Goal: Information Seeking & Learning: Learn about a topic

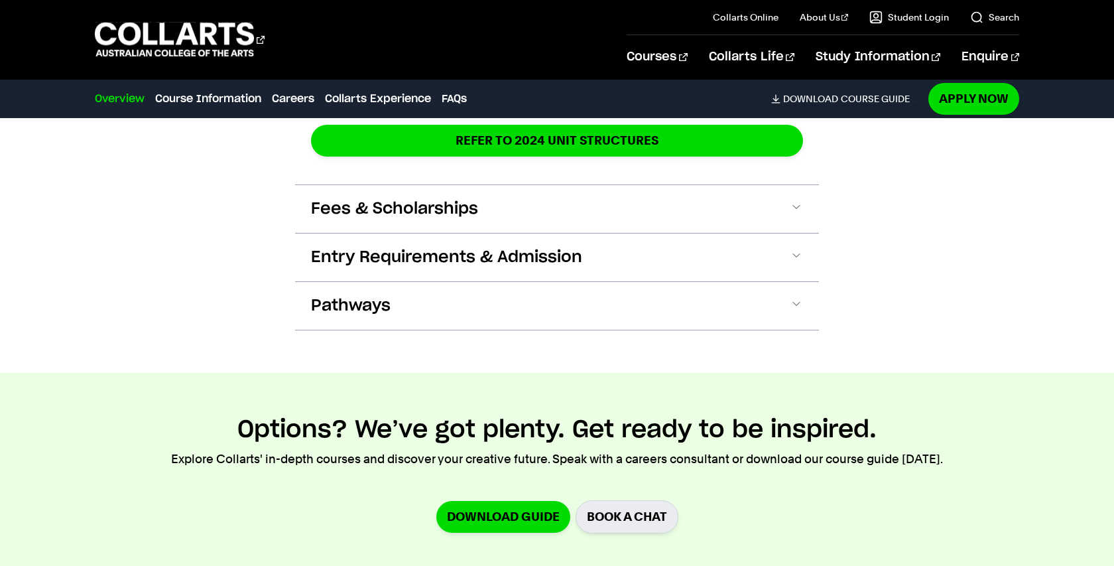
scroll to position [1872, 0]
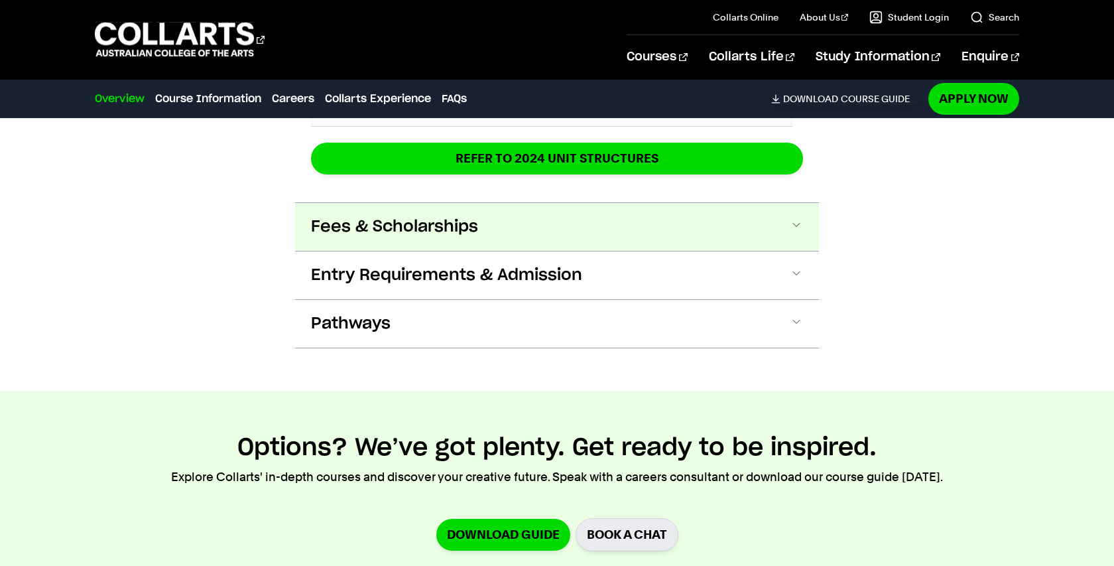
click at [800, 227] on span at bounding box center [796, 226] width 13 height 17
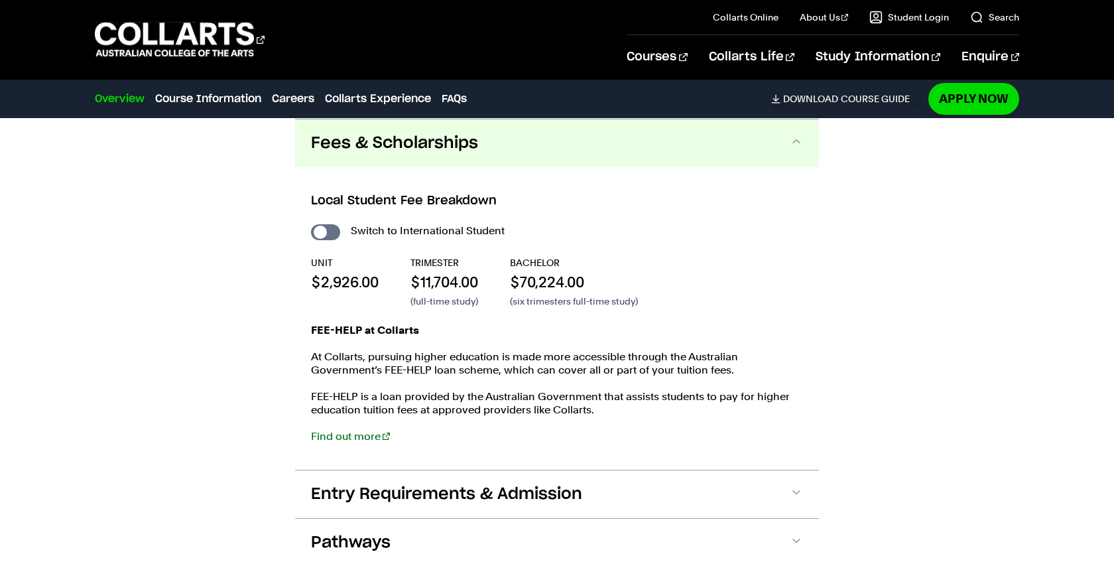
scroll to position [1956, 0]
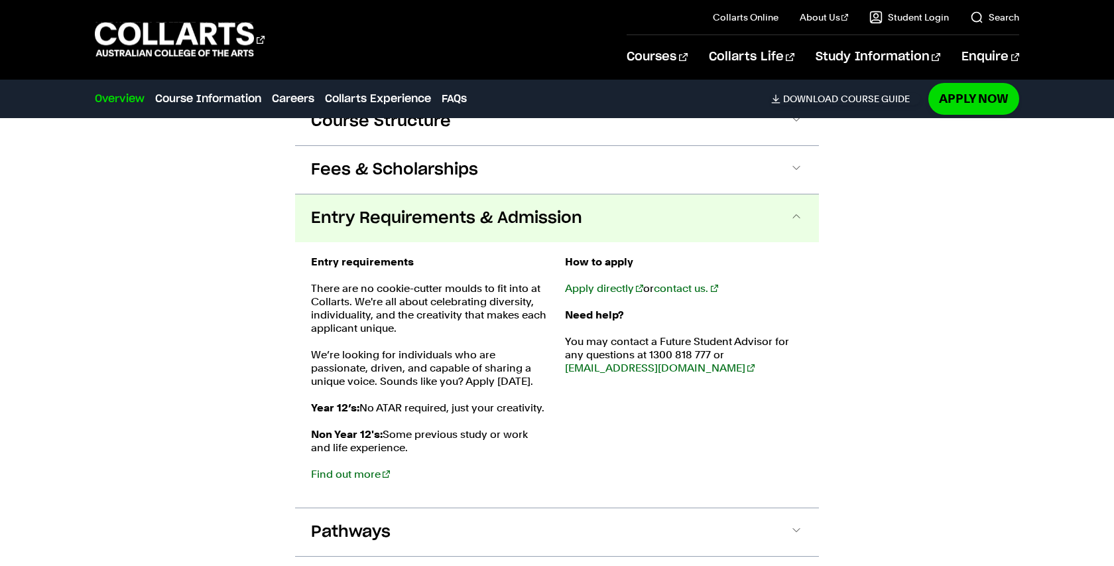
scroll to position [1276, 0]
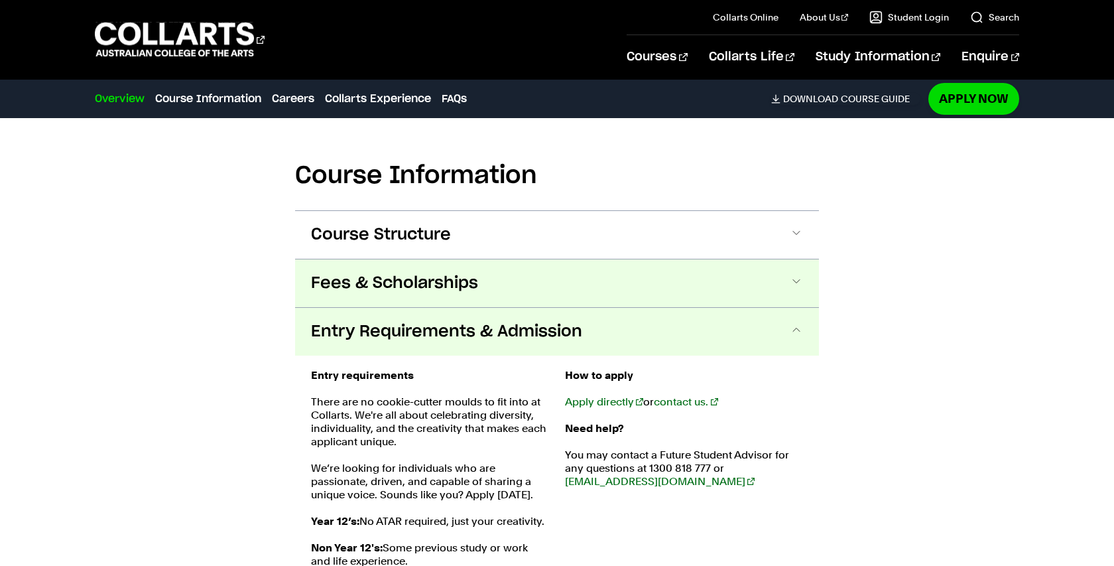
click at [799, 279] on span at bounding box center [796, 283] width 13 height 17
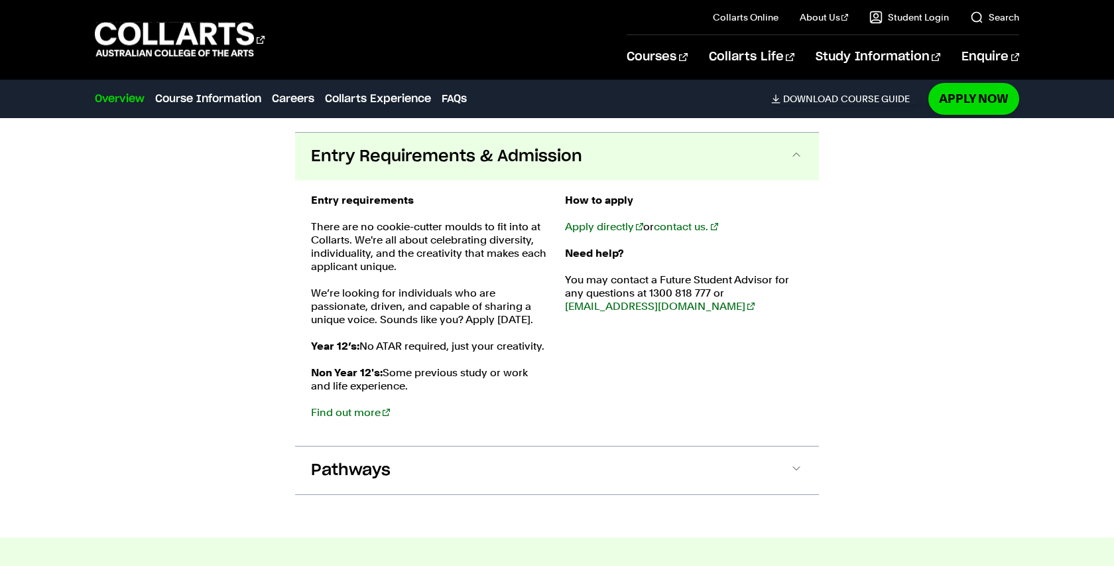
scroll to position [1908, 0]
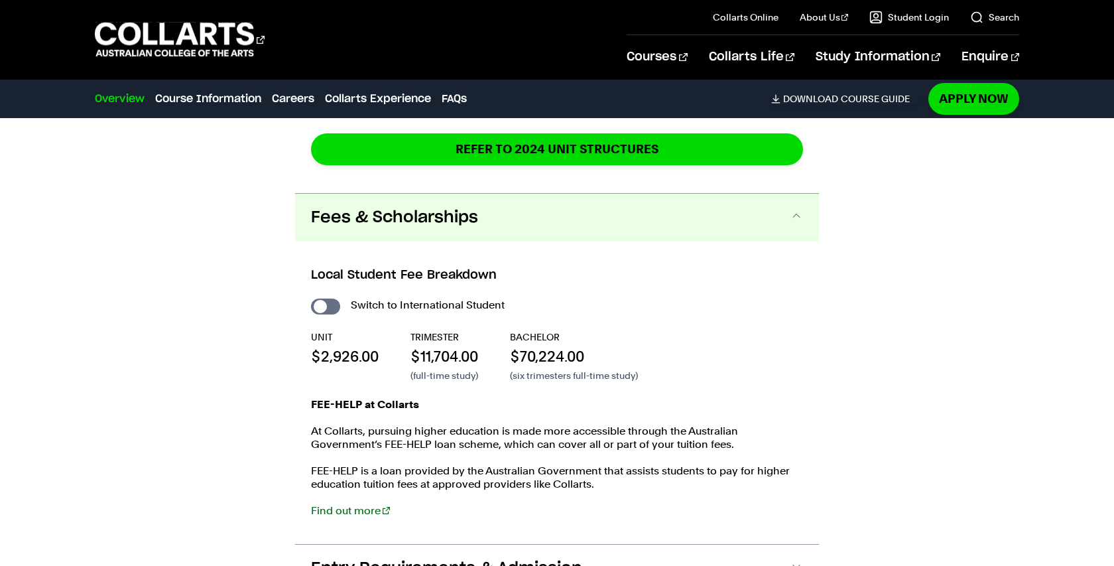
scroll to position [2180, 0]
